Goal: Find specific page/section: Find specific page/section

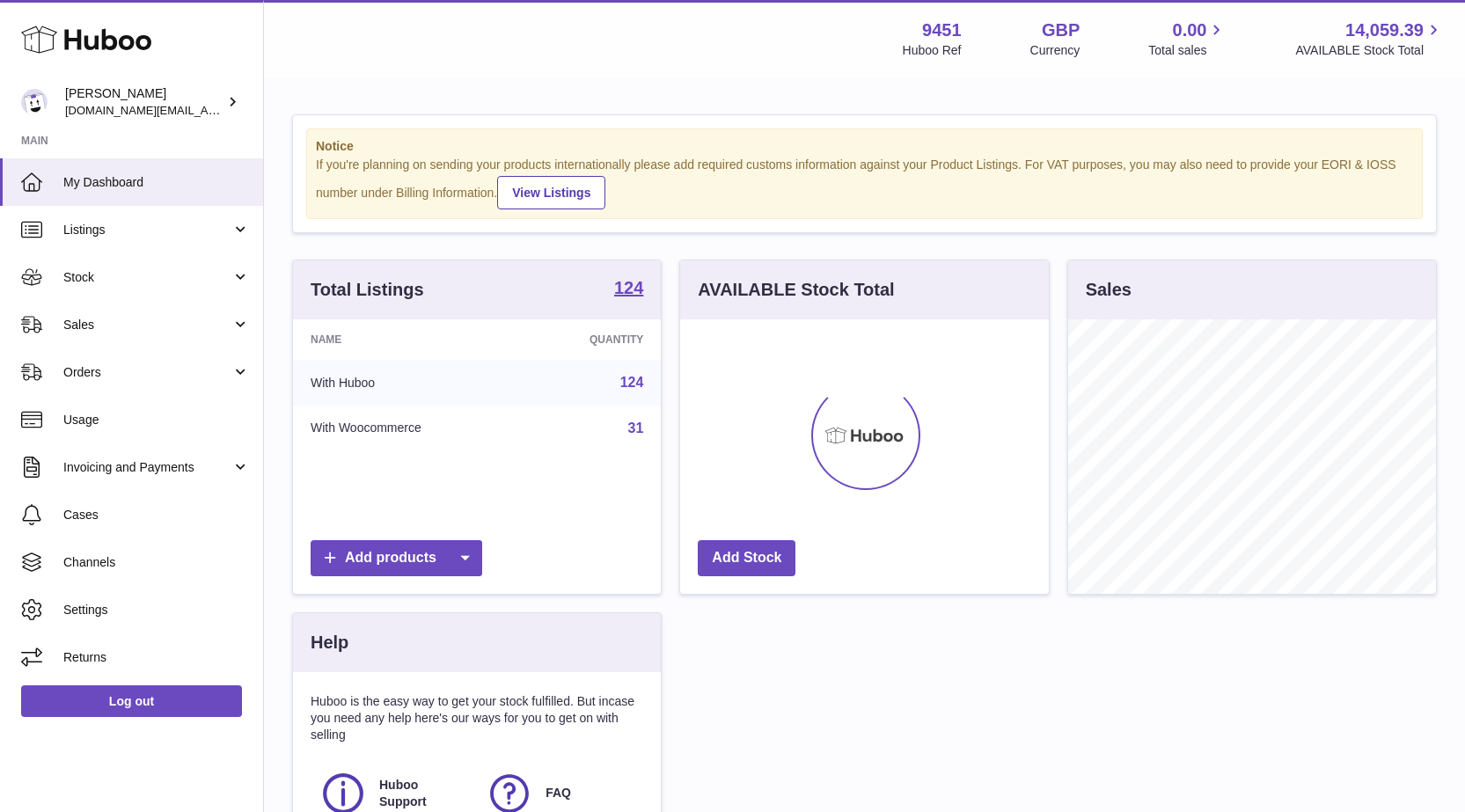
scroll to position [275, 368]
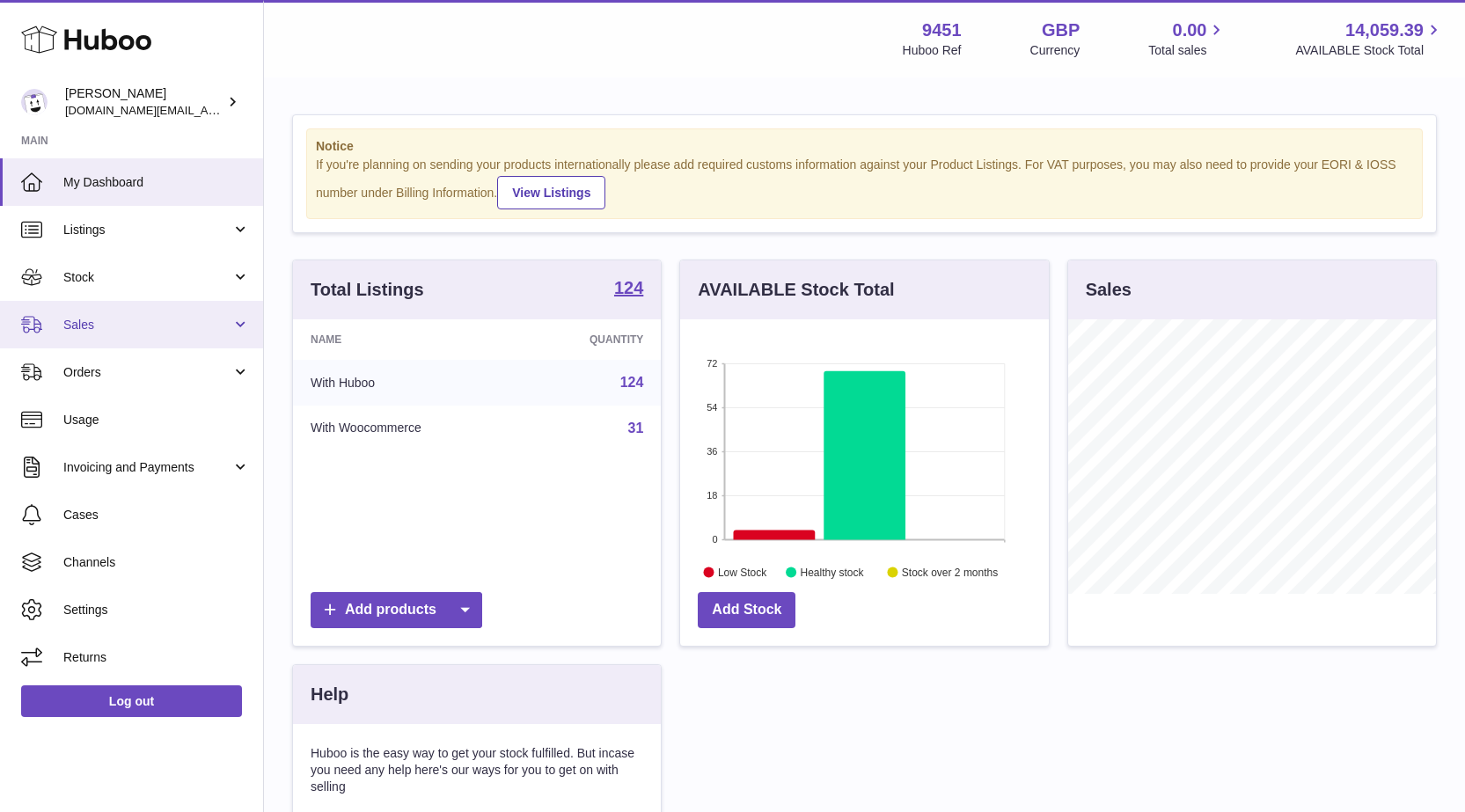
click at [69, 328] on span "Sales" at bounding box center [148, 325] width 168 height 17
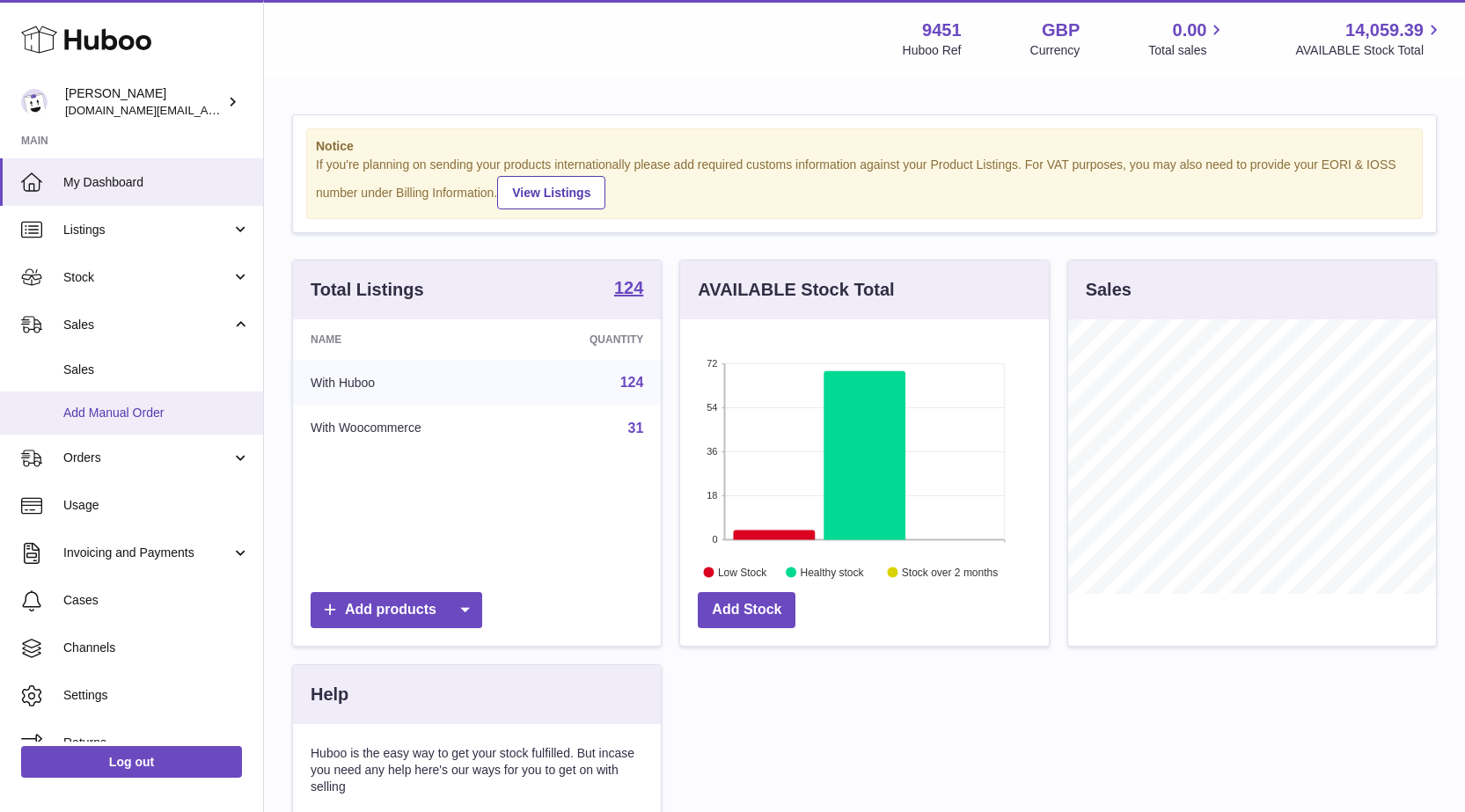
click at [102, 401] on link "Add Manual Order" at bounding box center [132, 413] width 263 height 43
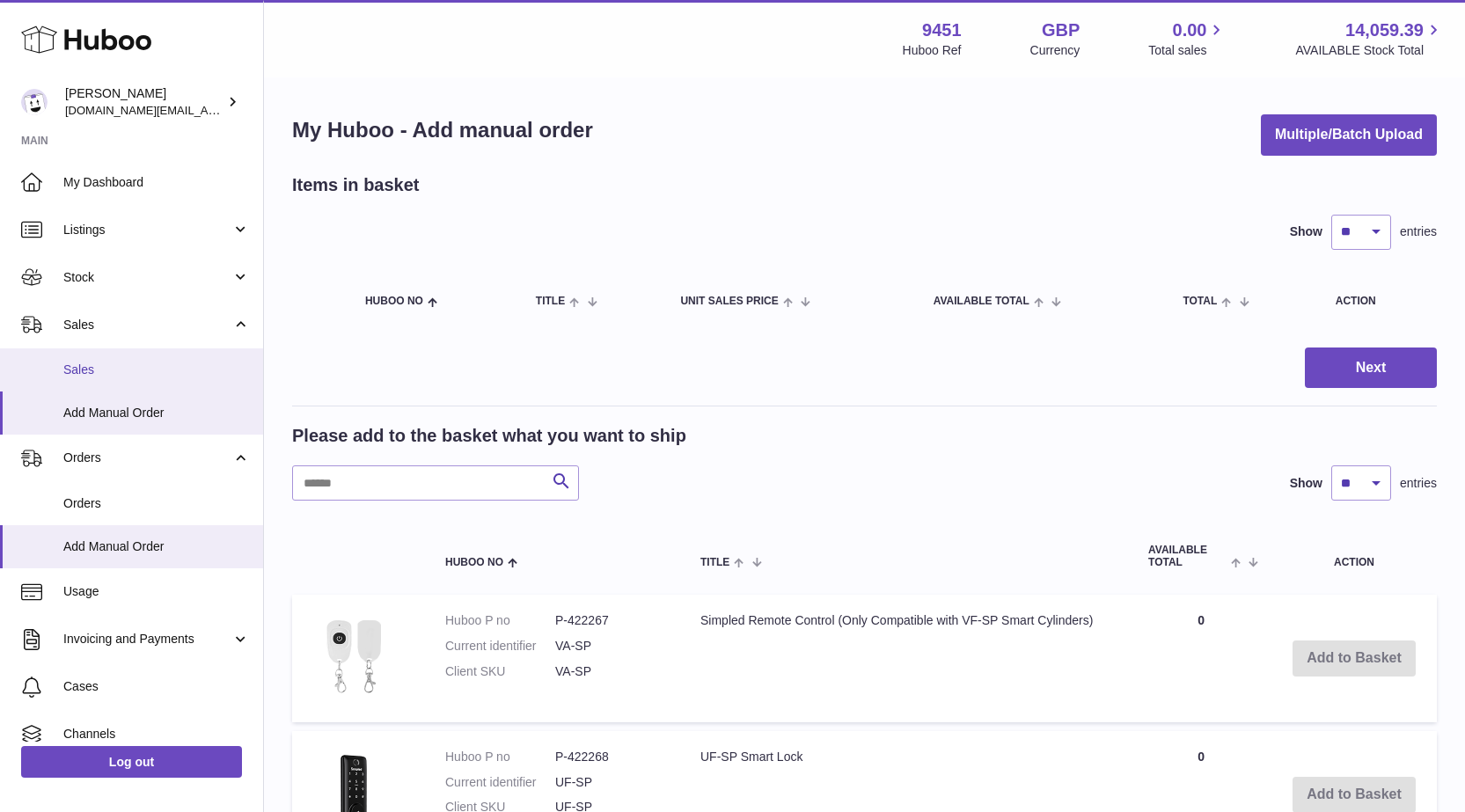
click at [86, 368] on span "Sales" at bounding box center [156, 369] width 186 height 17
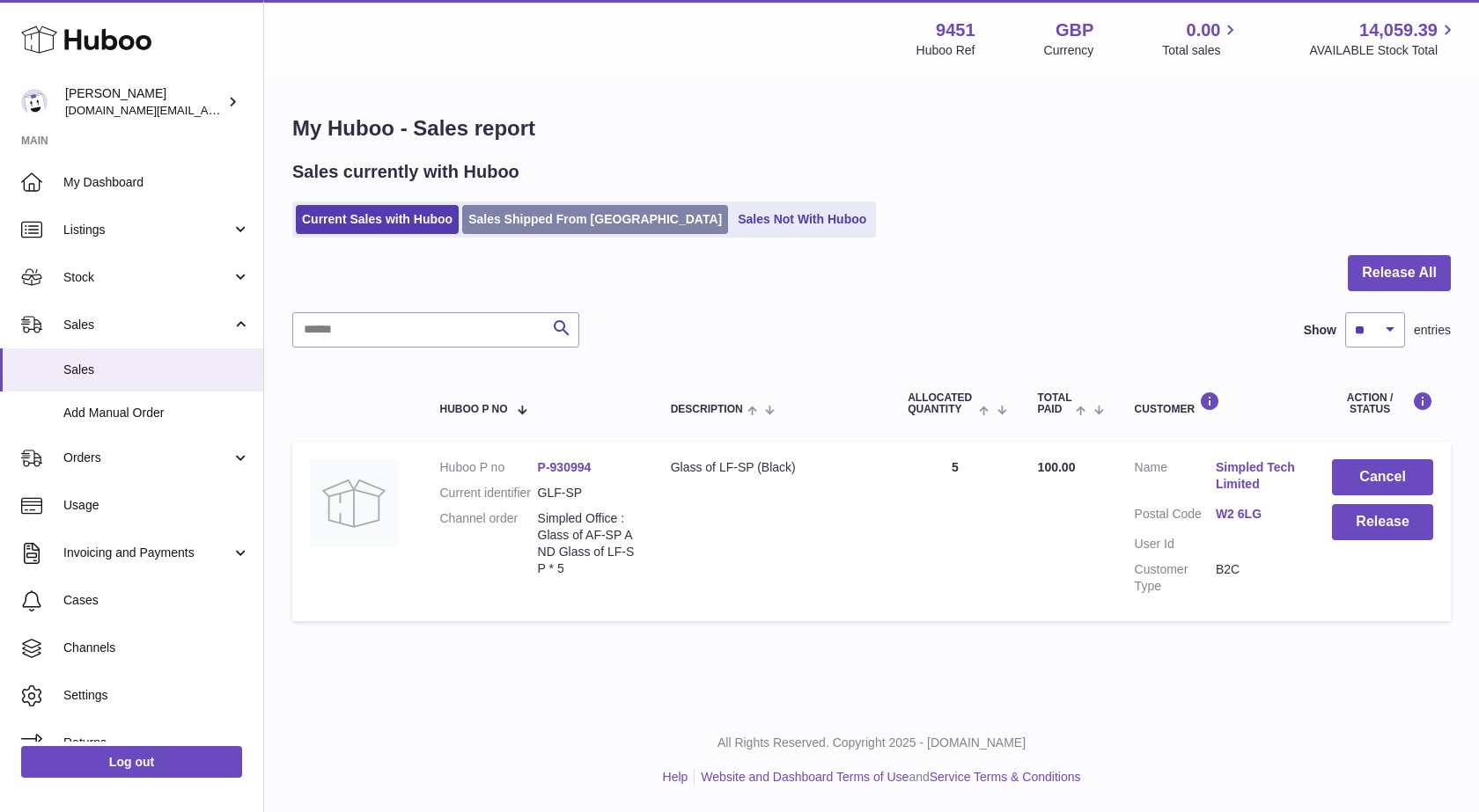
click at [583, 217] on link "Sales Shipped From [GEOGRAPHIC_DATA]" at bounding box center [595, 219] width 266 height 29
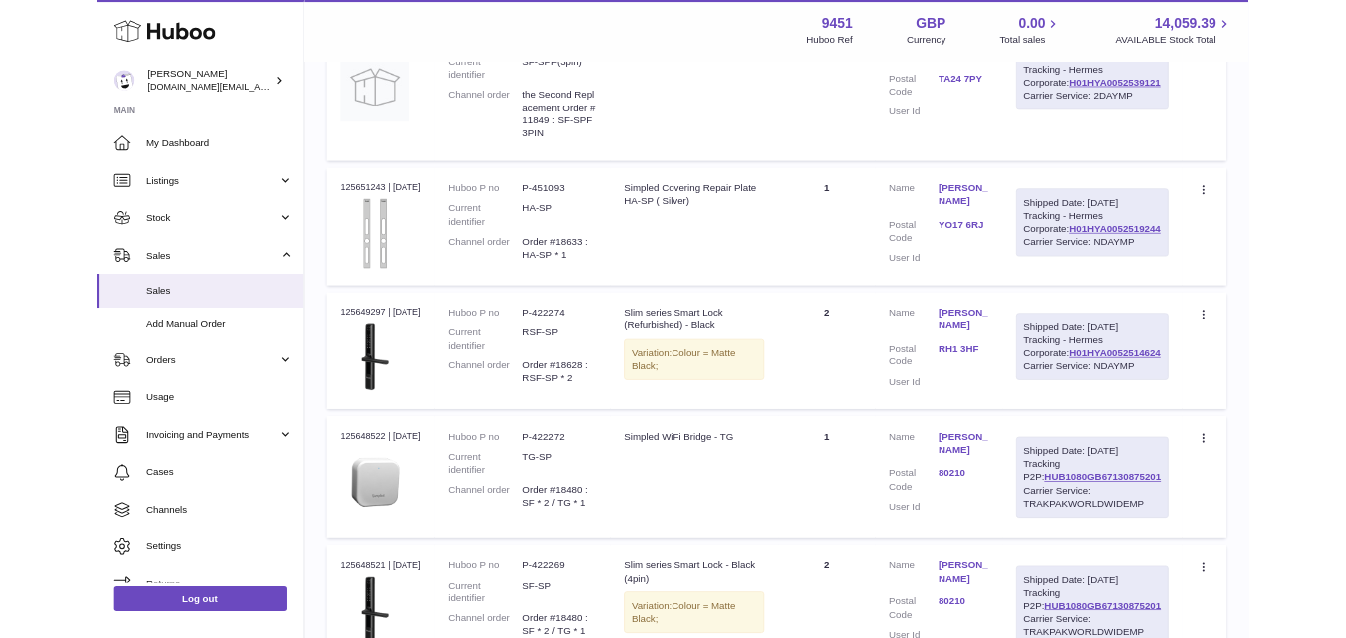
scroll to position [1494, 0]
